Goal: Communication & Community: Participate in discussion

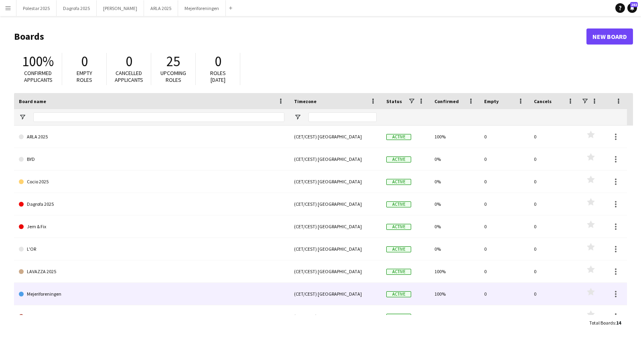
click at [49, 292] on link "Mejeriforeningen" at bounding box center [152, 294] width 266 height 22
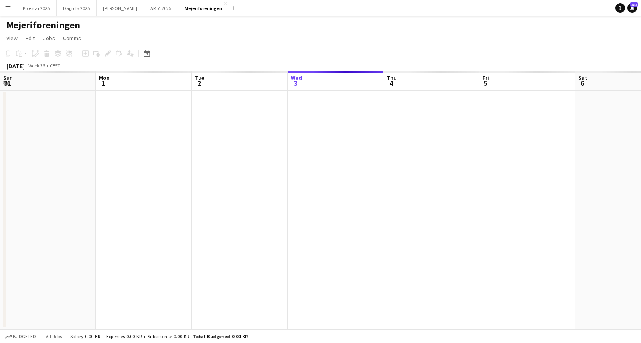
scroll to position [0, 192]
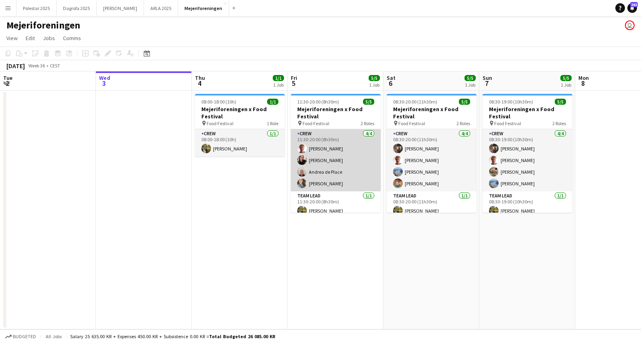
click at [335, 148] on app-card-role "Crew [DATE] 11:30-20:00 (8h30m) [PERSON_NAME] [PERSON_NAME] [PERSON_NAME] [PERS…" at bounding box center [336, 160] width 90 height 62
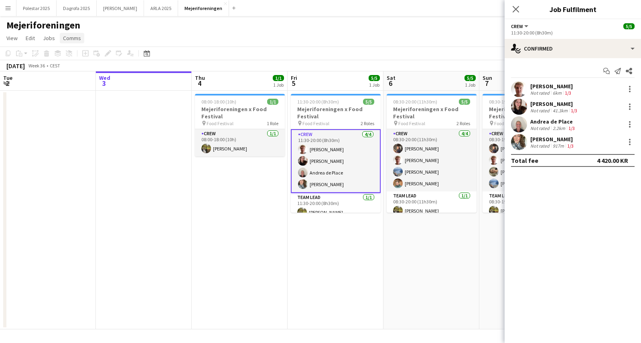
click at [74, 36] on span "Comms" at bounding box center [72, 37] width 18 height 7
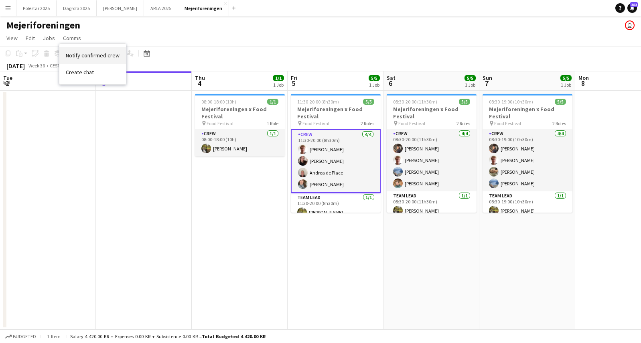
click at [81, 52] on span "Notify confirmed crew" at bounding box center [93, 55] width 54 height 7
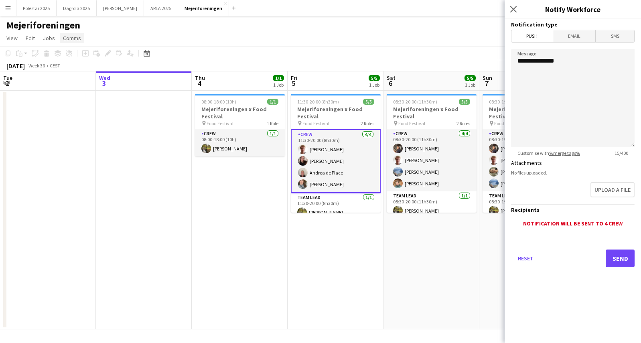
click at [78, 39] on span "Comms" at bounding box center [72, 37] width 18 height 7
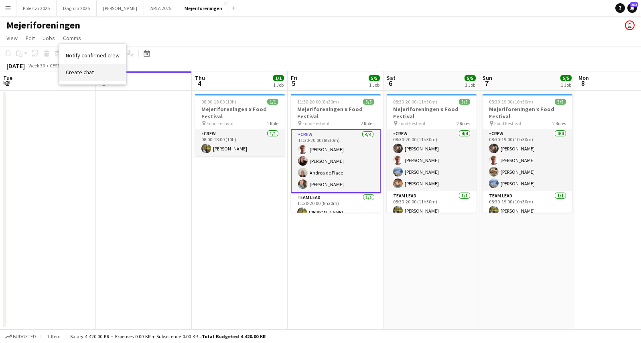
click at [82, 74] on span "Create chat" at bounding box center [80, 72] width 28 height 7
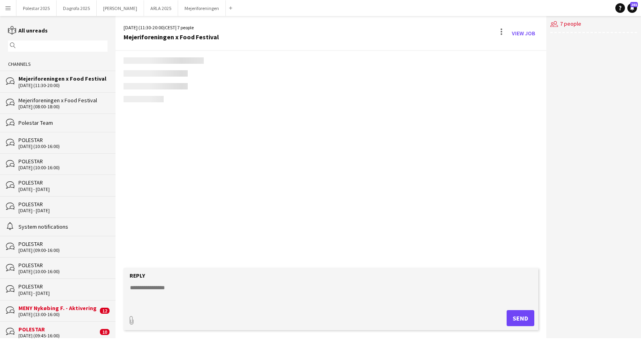
scroll to position [31, 0]
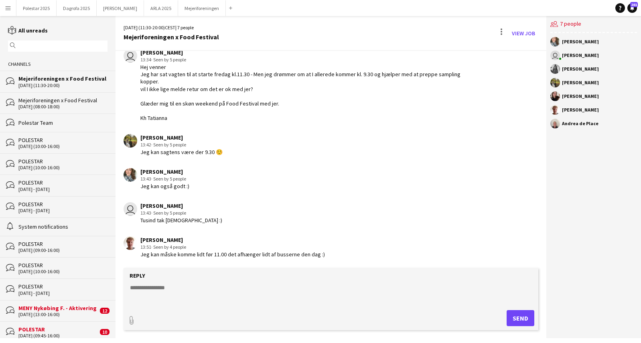
click at [56, 74] on div "bubbles Mejeriforeningen x Food Festival [DATE] (11:30-20:00)" at bounding box center [58, 81] width 116 height 21
click at [164, 287] on textarea at bounding box center [332, 294] width 407 height 21
click at [156, 298] on textarea at bounding box center [332, 294] width 407 height 21
type textarea "*"
type textarea "**********"
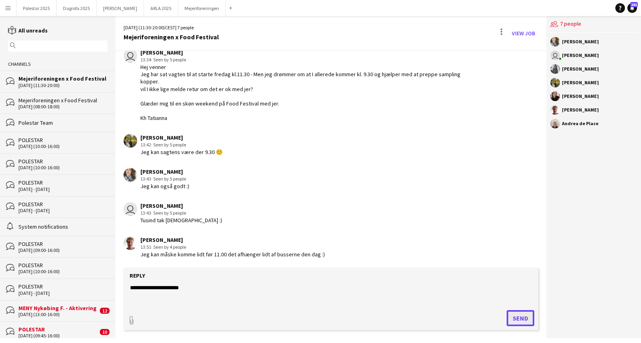
click at [521, 316] on button "Send" at bounding box center [521, 318] width 28 height 16
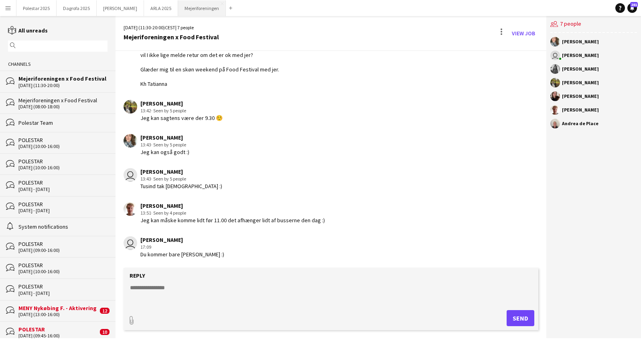
click at [178, 6] on button "Mejeriforeningen Close" at bounding box center [202, 8] width 48 height 16
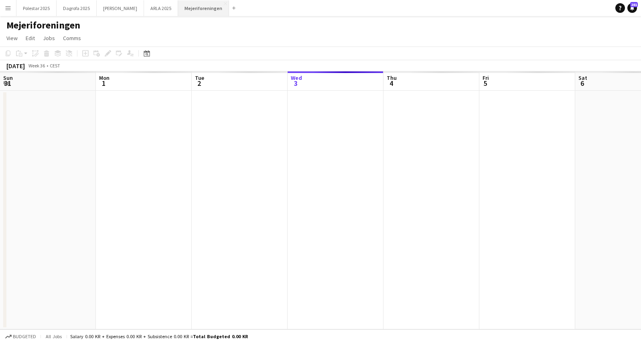
scroll to position [0, 192]
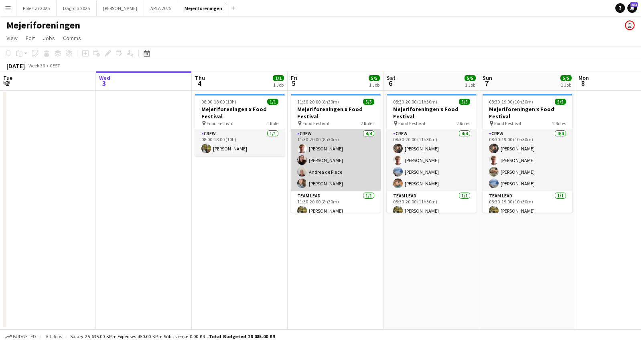
click at [332, 149] on app-card-role "Crew [DATE] 11:30-20:00 (8h30m) [PERSON_NAME] [PERSON_NAME] [PERSON_NAME] [PERS…" at bounding box center [336, 160] width 90 height 62
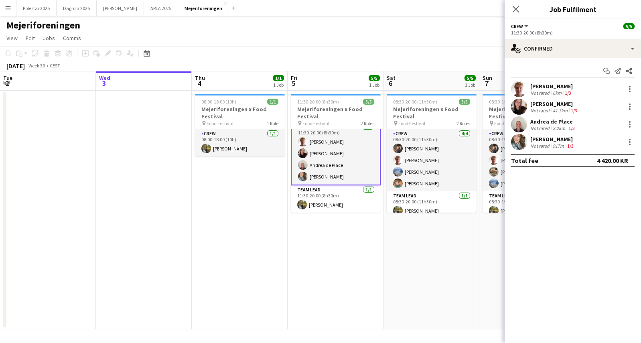
scroll to position [6, 0]
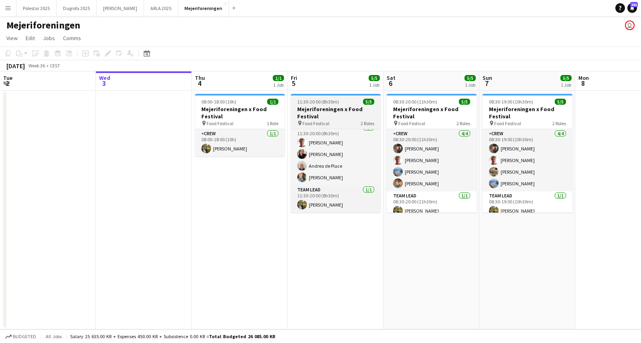
click at [335, 110] on h3 "Mejeriforeningen x Food Festival" at bounding box center [336, 112] width 90 height 14
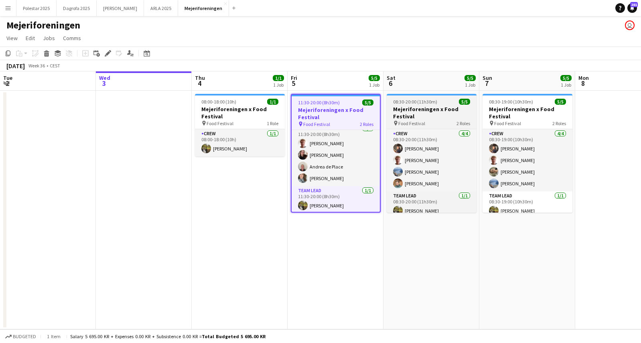
click at [416, 110] on h3 "Mejeriforeningen x Food Festival" at bounding box center [432, 112] width 90 height 14
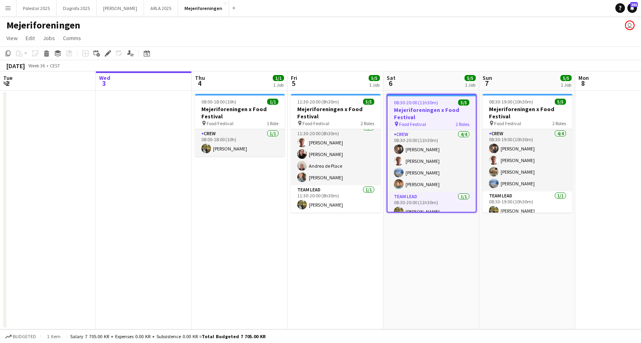
click at [407, 114] on h3 "Mejeriforeningen x Food Festival" at bounding box center [431, 113] width 88 height 14
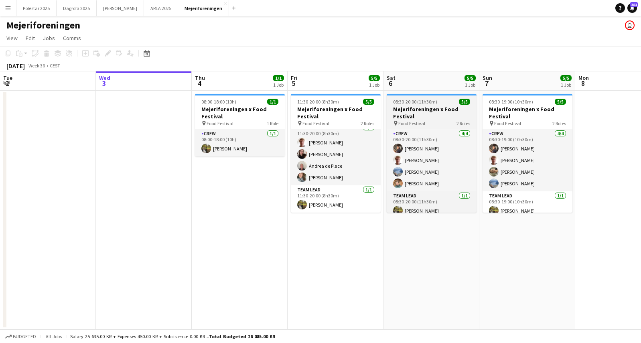
click at [407, 113] on h3 "Mejeriforeningen x Food Festival" at bounding box center [432, 112] width 90 height 14
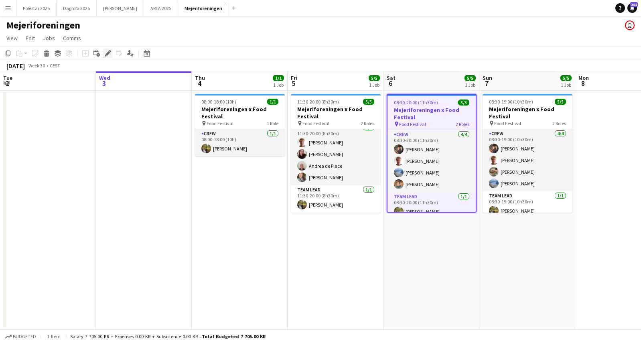
click at [105, 56] on icon "Edit" at bounding box center [108, 53] width 6 height 6
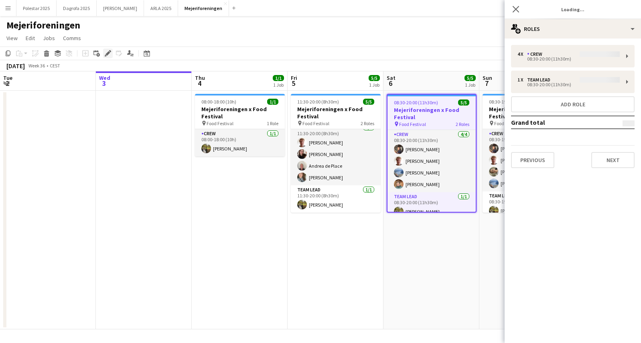
type input "**********"
click at [615, 161] on button "Next" at bounding box center [612, 160] width 43 height 16
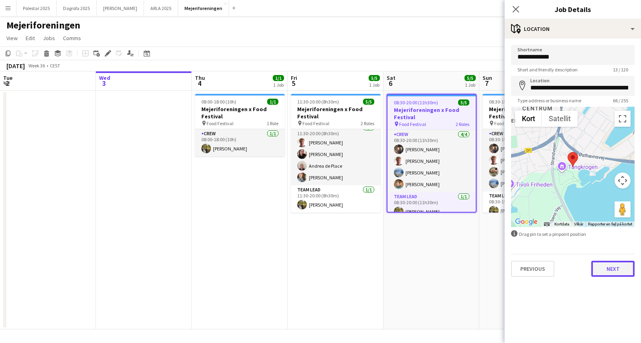
click at [621, 266] on button "Next" at bounding box center [612, 269] width 43 height 16
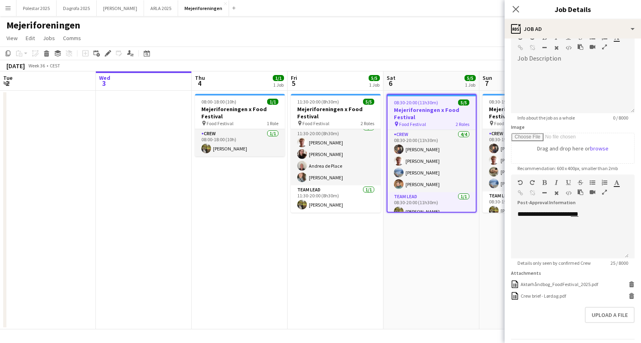
scroll to position [97, 0]
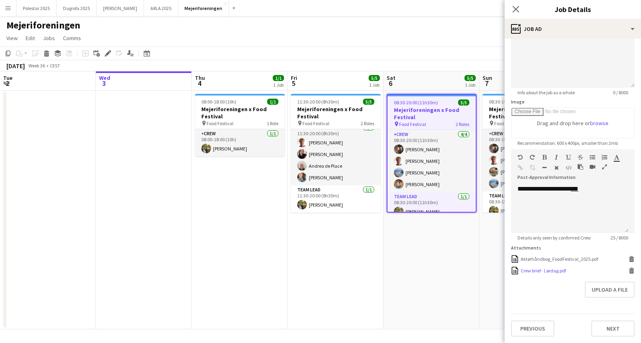
click at [629, 268] on icon "Delete" at bounding box center [632, 271] width 6 height 6
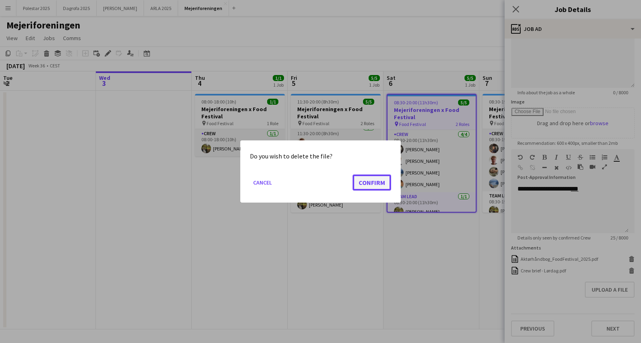
click at [369, 185] on button "Confirm" at bounding box center [372, 182] width 39 height 16
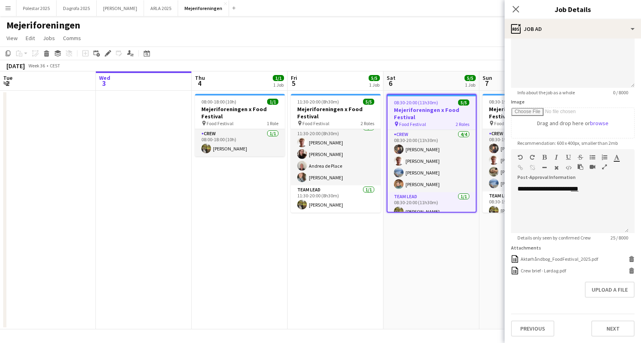
scroll to position [60, 0]
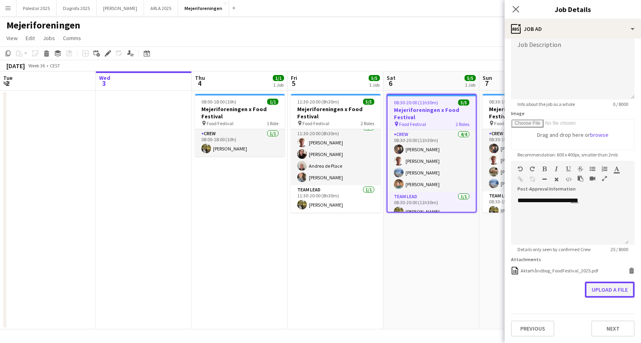
click at [590, 289] on button "Upload a file" at bounding box center [610, 290] width 50 height 16
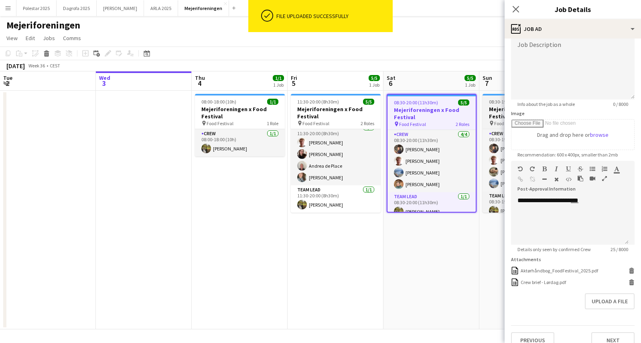
click at [499, 128] on app-job-card "08:30-19:00 (10h30m) 5/5 Mejeriforeningen x Food Festival pin Food Festival 2 R…" at bounding box center [528, 153] width 90 height 119
type input "**********"
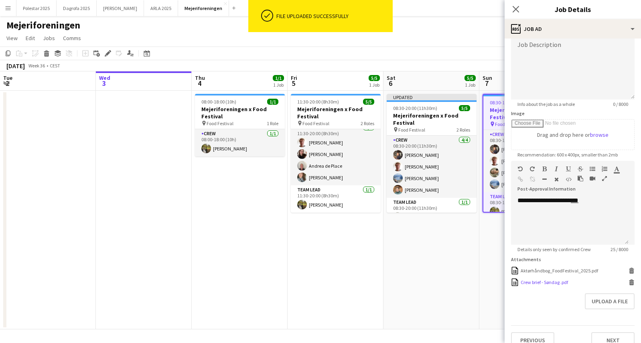
click at [629, 281] on icon "Delete" at bounding box center [632, 282] width 6 height 6
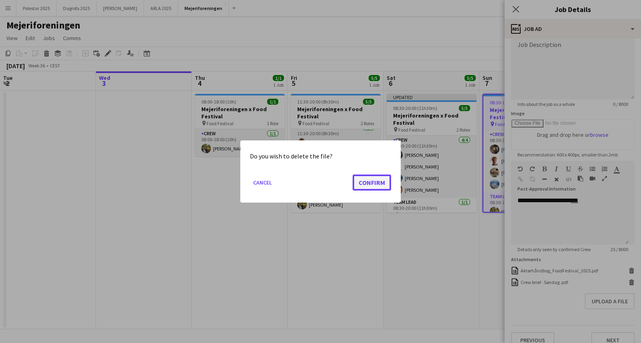
click at [380, 175] on button "Confirm" at bounding box center [372, 182] width 39 height 16
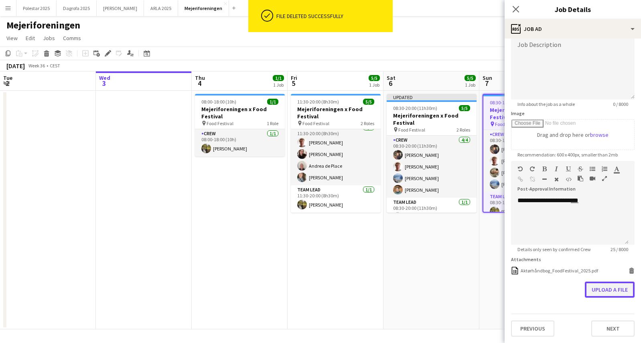
click at [607, 286] on button "Upload a file" at bounding box center [610, 290] width 50 height 16
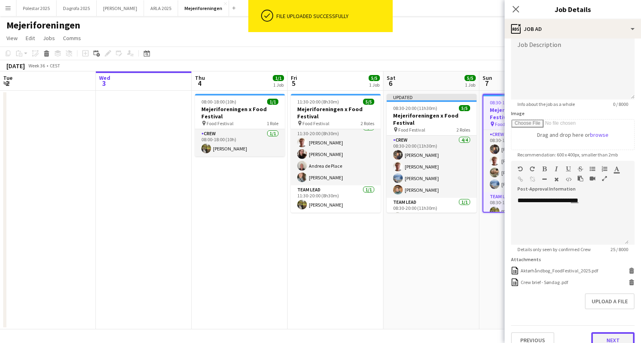
click at [591, 335] on button "Next" at bounding box center [612, 340] width 43 height 16
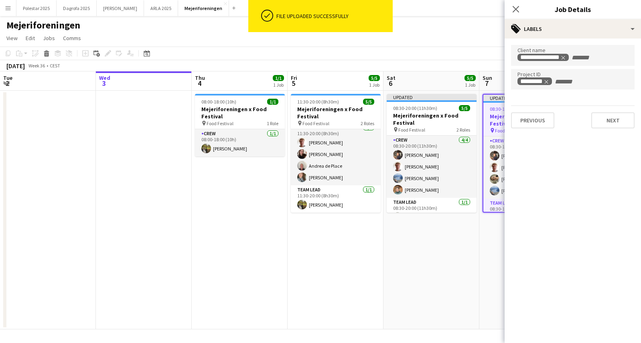
scroll to position [0, 0]
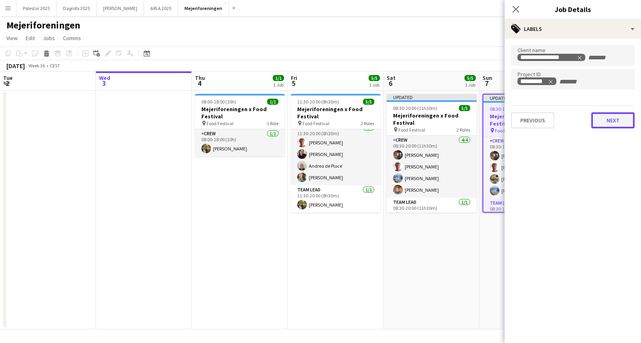
click at [616, 126] on button "Next" at bounding box center [612, 120] width 43 height 16
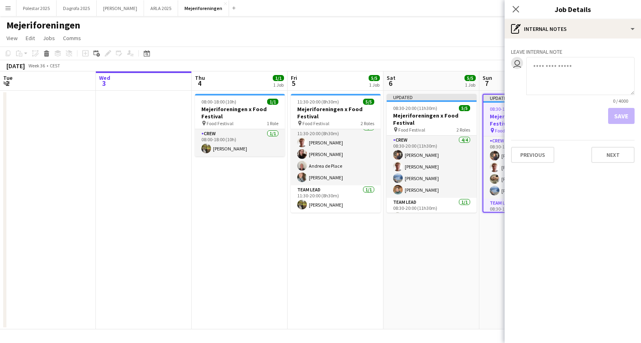
click at [625, 113] on div "Save" at bounding box center [573, 116] width 124 height 16
click at [622, 155] on button "Next" at bounding box center [612, 155] width 43 height 16
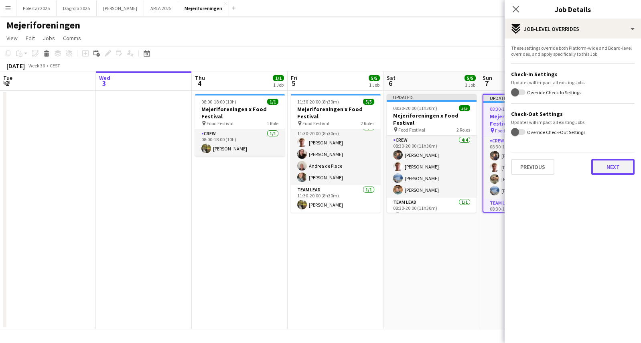
click at [623, 170] on button "Next" at bounding box center [612, 167] width 43 height 16
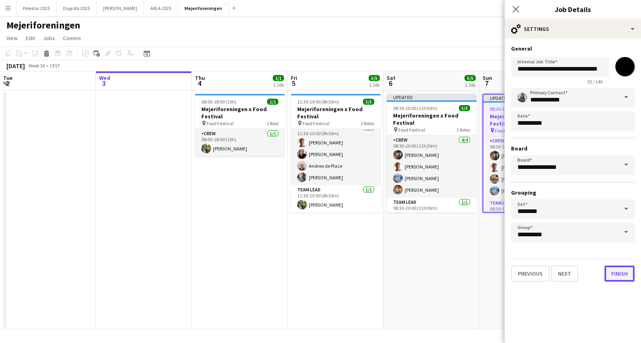
click at [627, 273] on button "Finish" at bounding box center [619, 274] width 30 height 16
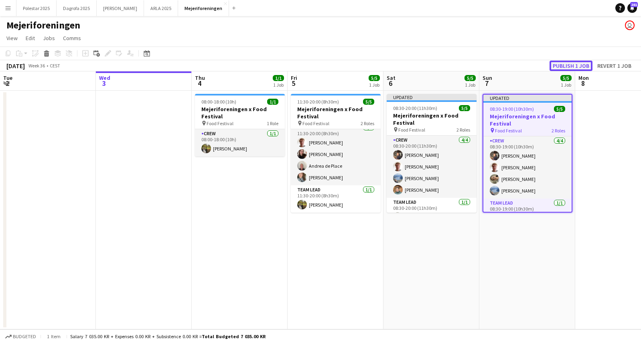
click at [587, 66] on button "Publish 1 job" at bounding box center [571, 66] width 43 height 10
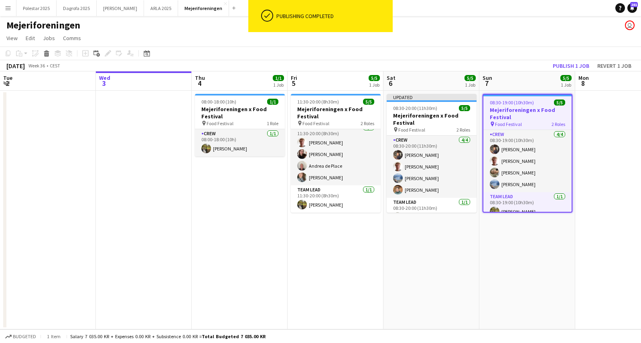
click at [436, 76] on app-board-header-date "Sat 6 5/5 1 Job" at bounding box center [431, 80] width 96 height 19
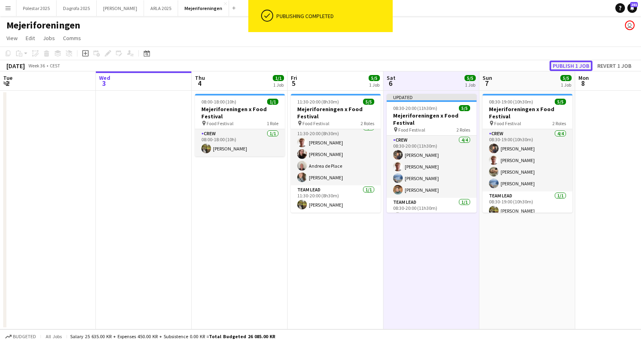
click at [571, 64] on button "Publish 1 job" at bounding box center [571, 66] width 43 height 10
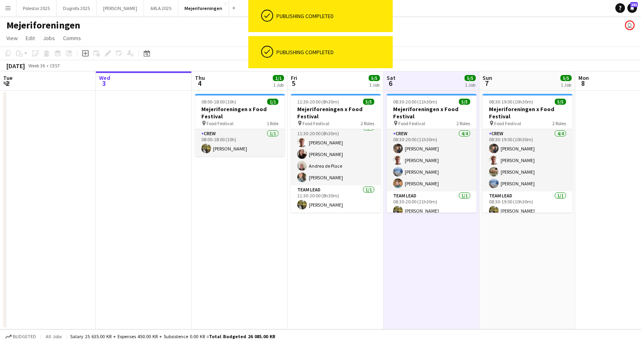
click at [425, 82] on app-board-header-date "Sat 6 5/5 1 Job" at bounding box center [431, 80] width 96 height 19
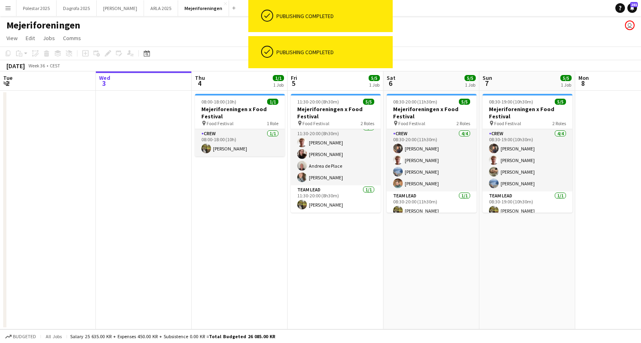
click at [425, 82] on app-board-header-date "Sat 6 5/5 1 Job" at bounding box center [431, 80] width 96 height 19
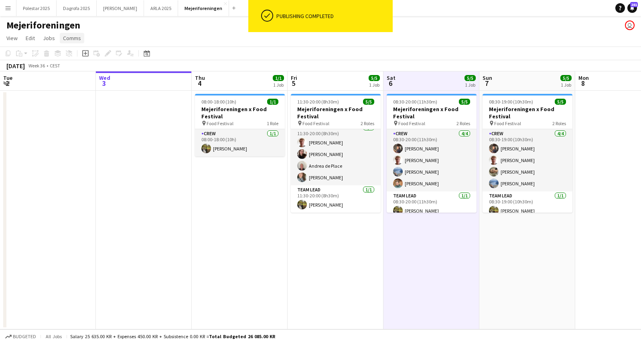
click at [71, 39] on span "Comms" at bounding box center [72, 37] width 18 height 7
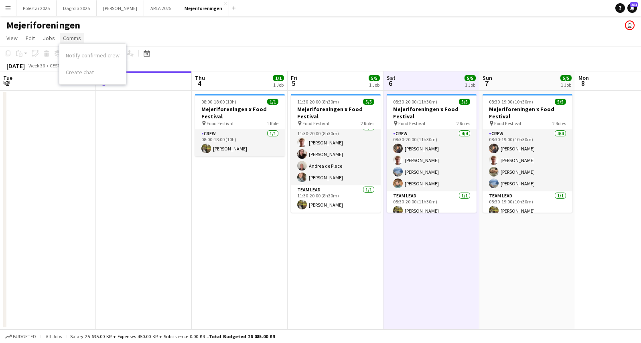
click at [71, 39] on span "Comms" at bounding box center [72, 37] width 18 height 7
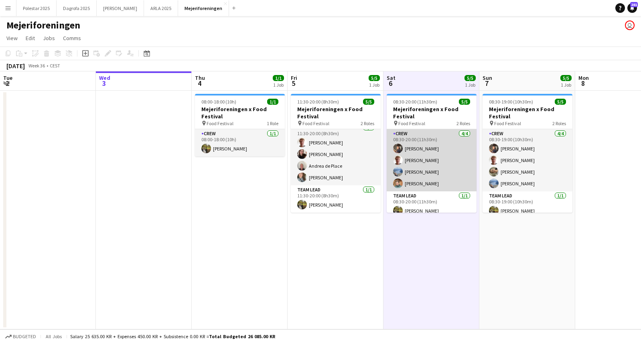
click at [432, 155] on app-card-role "Crew [DATE] 08:30-20:00 (11h30m) [PERSON_NAME] [PERSON_NAME] [PERSON_NAME]" at bounding box center [432, 160] width 90 height 62
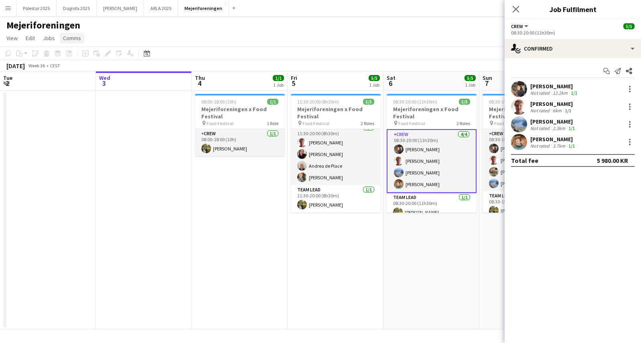
click at [77, 36] on span "Comms" at bounding box center [72, 37] width 18 height 7
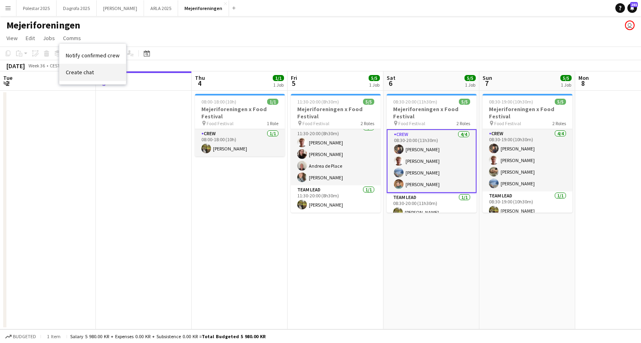
click at [89, 71] on span "Create chat" at bounding box center [80, 72] width 28 height 7
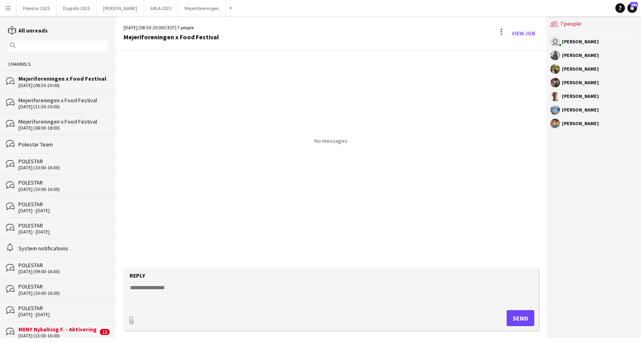
click at [185, 302] on textarea at bounding box center [332, 294] width 407 height 21
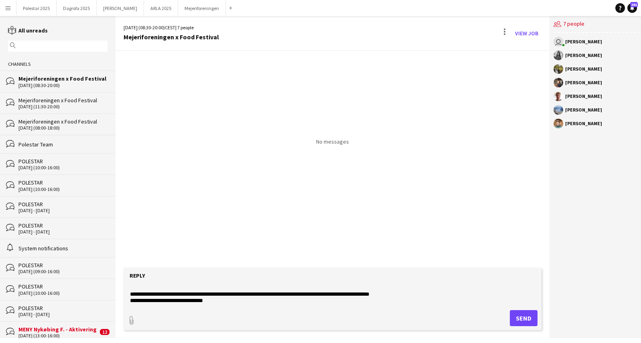
scroll to position [19, 0]
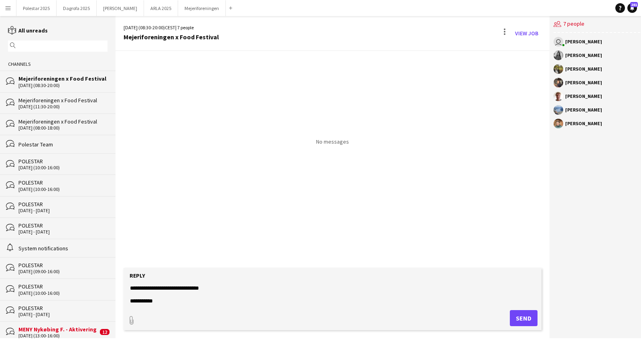
type textarea "**********"
click at [168, 306] on form "**********" at bounding box center [333, 299] width 418 height 62
click at [164, 296] on textarea "**********" at bounding box center [332, 294] width 407 height 21
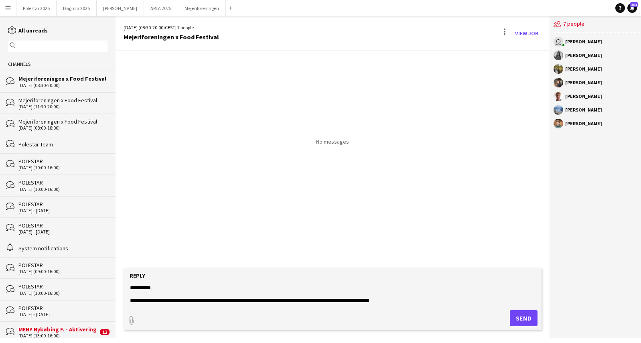
drag, startPoint x: 164, startPoint y: 300, endPoint x: 122, endPoint y: 252, distance: 64.2
click at [122, 252] on div "**********" at bounding box center [333, 177] width 434 height 322
click at [533, 316] on button "Send" at bounding box center [524, 318] width 28 height 16
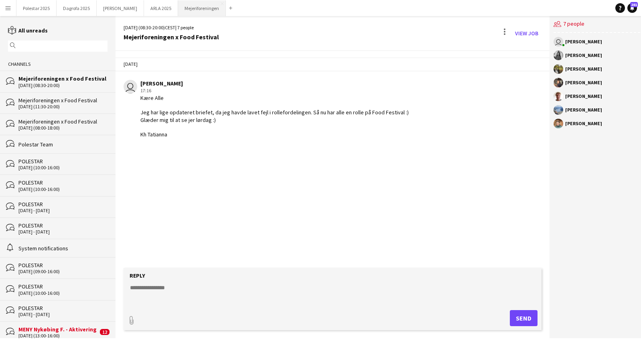
click at [181, 6] on button "Mejeriforeningen Close" at bounding box center [202, 8] width 48 height 16
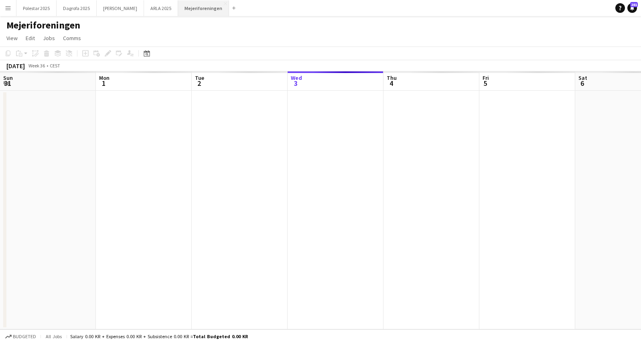
scroll to position [0, 192]
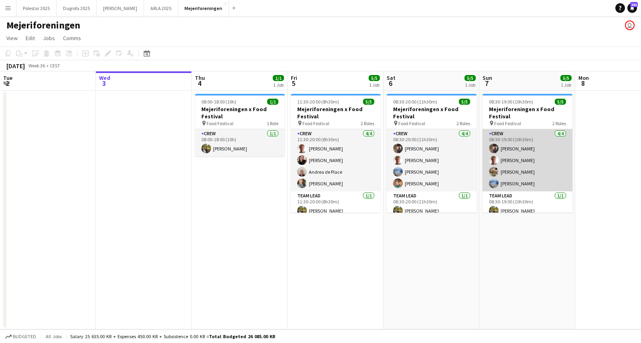
click at [538, 150] on app-card-role "Crew [DATE] 08:30-19:00 (10h30m) [PERSON_NAME] [PERSON_NAME] [PERSON_NAME]" at bounding box center [528, 160] width 90 height 62
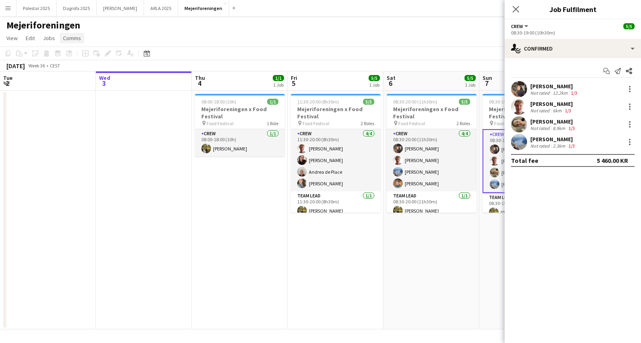
click at [73, 37] on span "Comms" at bounding box center [72, 37] width 18 height 7
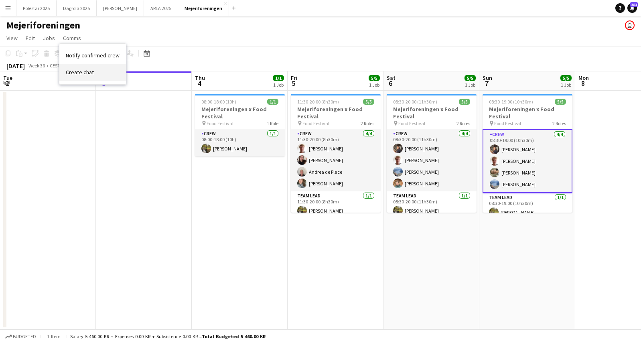
click at [108, 67] on link "Create chat" at bounding box center [92, 72] width 67 height 17
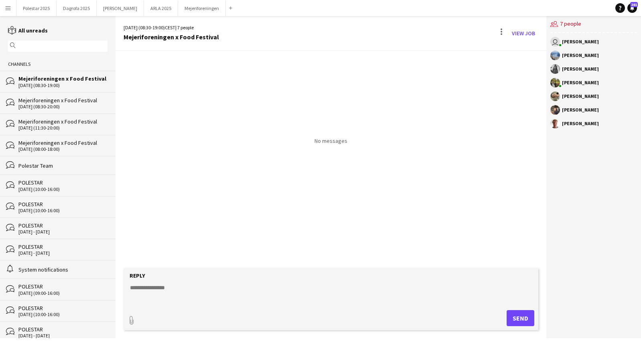
click at [142, 290] on textarea at bounding box center [332, 294] width 407 height 21
paste textarea "**********"
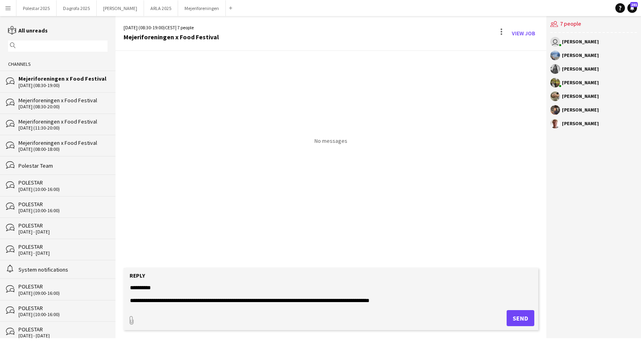
scroll to position [19, 0]
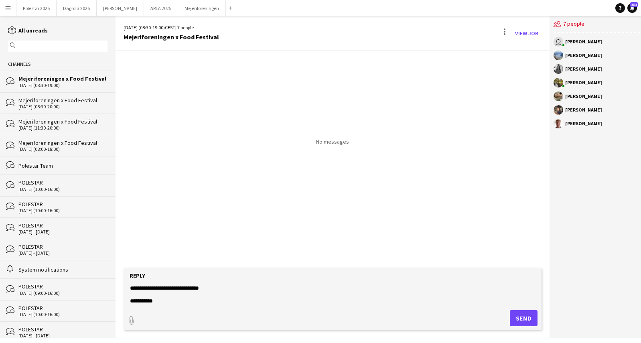
click at [199, 288] on textarea "**********" at bounding box center [332, 294] width 407 height 21
type textarea "**********"
click at [523, 316] on button "Send" at bounding box center [524, 318] width 28 height 16
